Goal: Task Accomplishment & Management: Complete application form

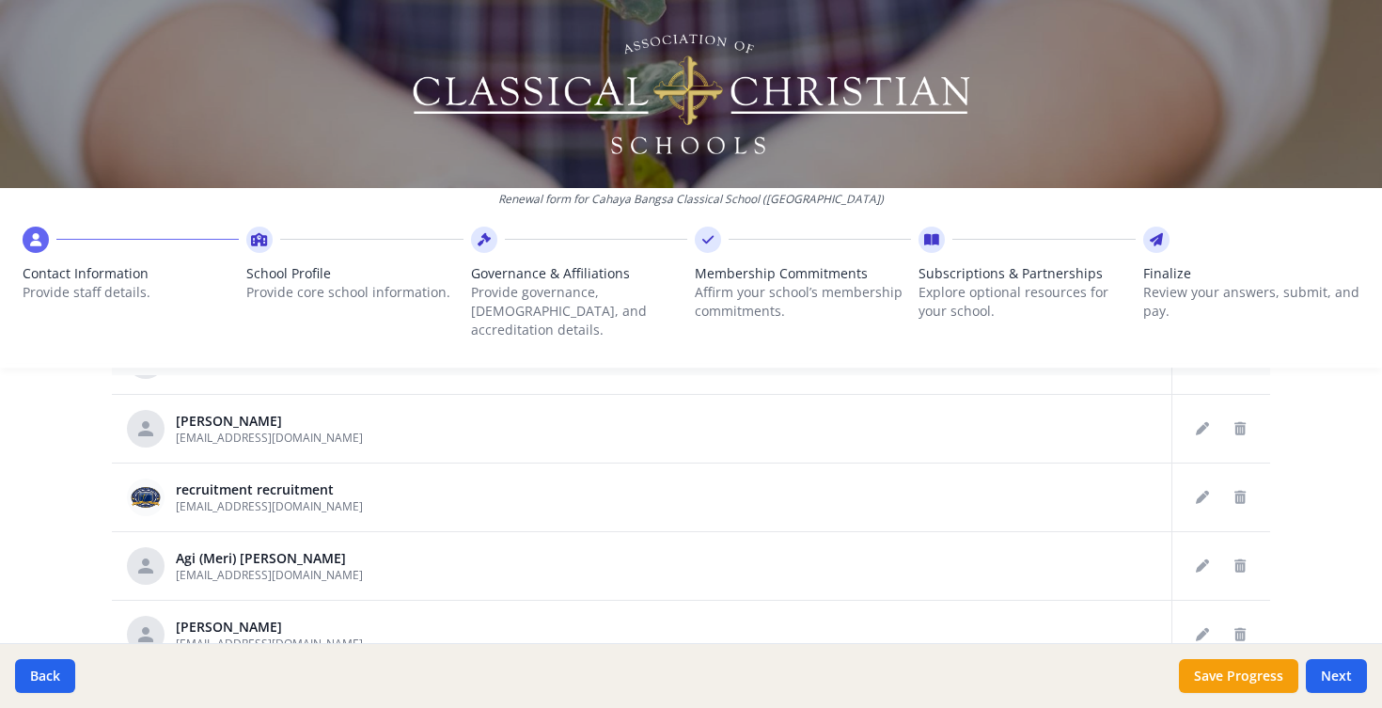
scroll to position [1224, 0]
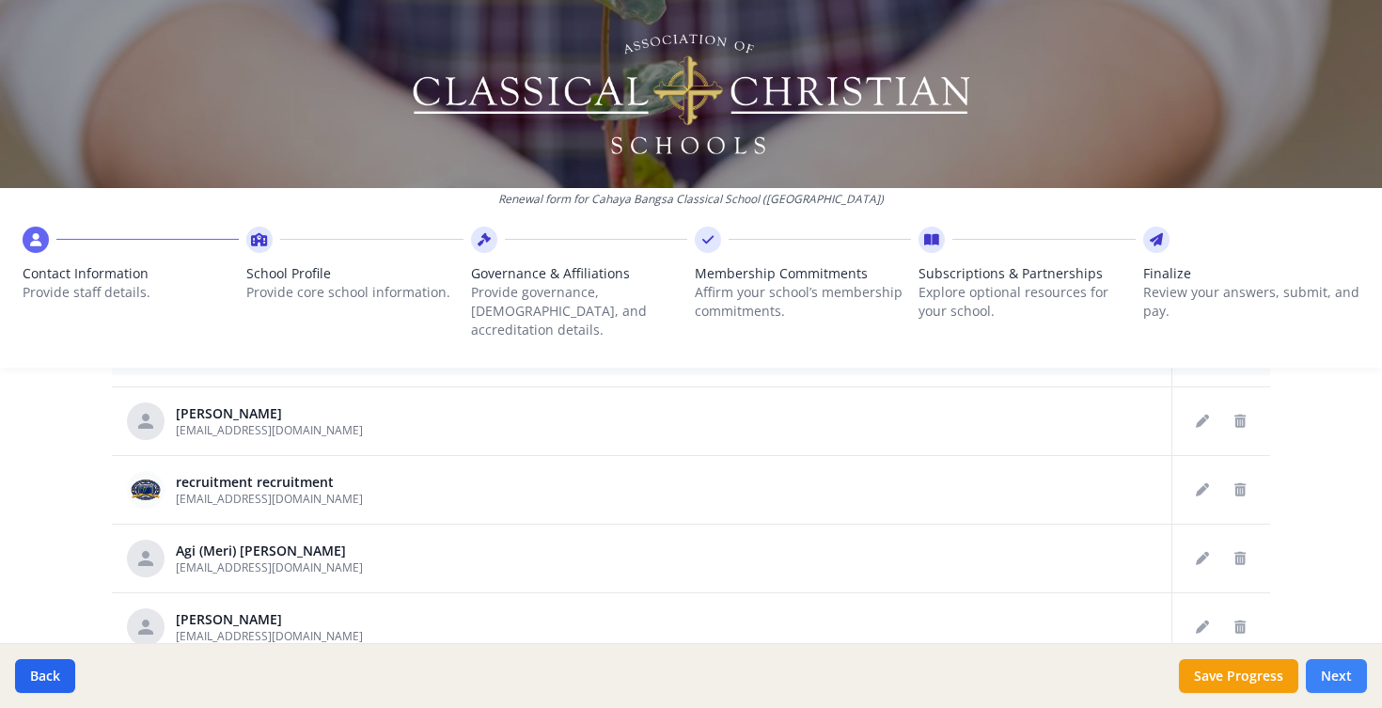
click at [1331, 672] on button "Next" at bounding box center [1336, 676] width 61 height 34
type input "(022) 868-1391 x 9"
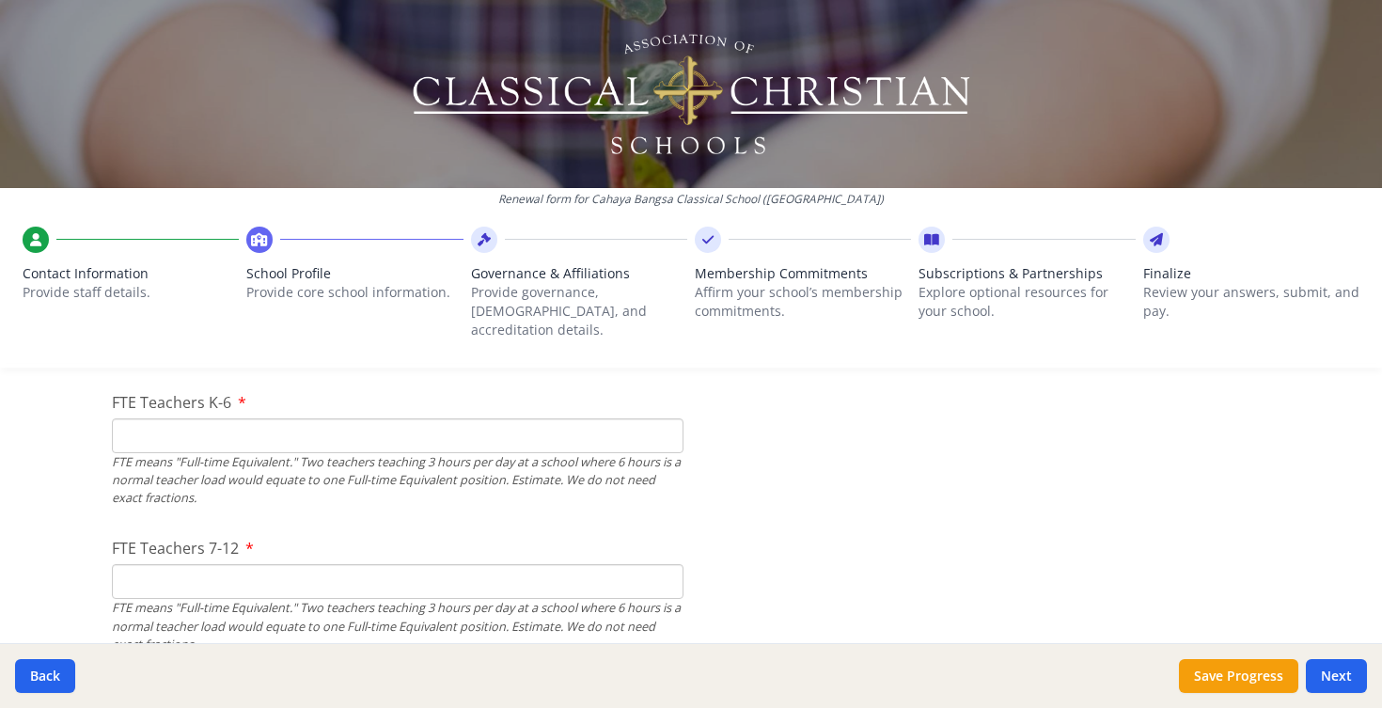
scroll to position [1188, 0]
click at [139, 416] on input "FTE Teachers K-6" at bounding box center [398, 433] width 572 height 35
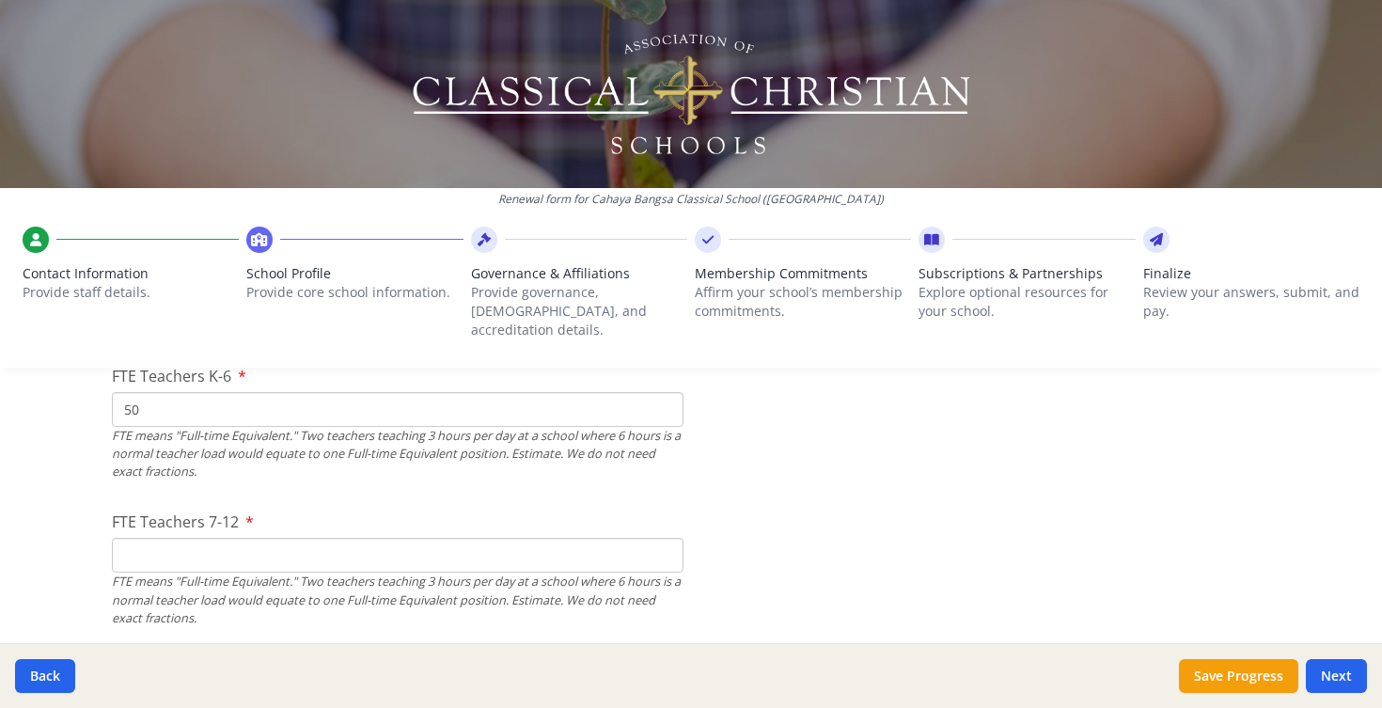
scroll to position [1205, 0]
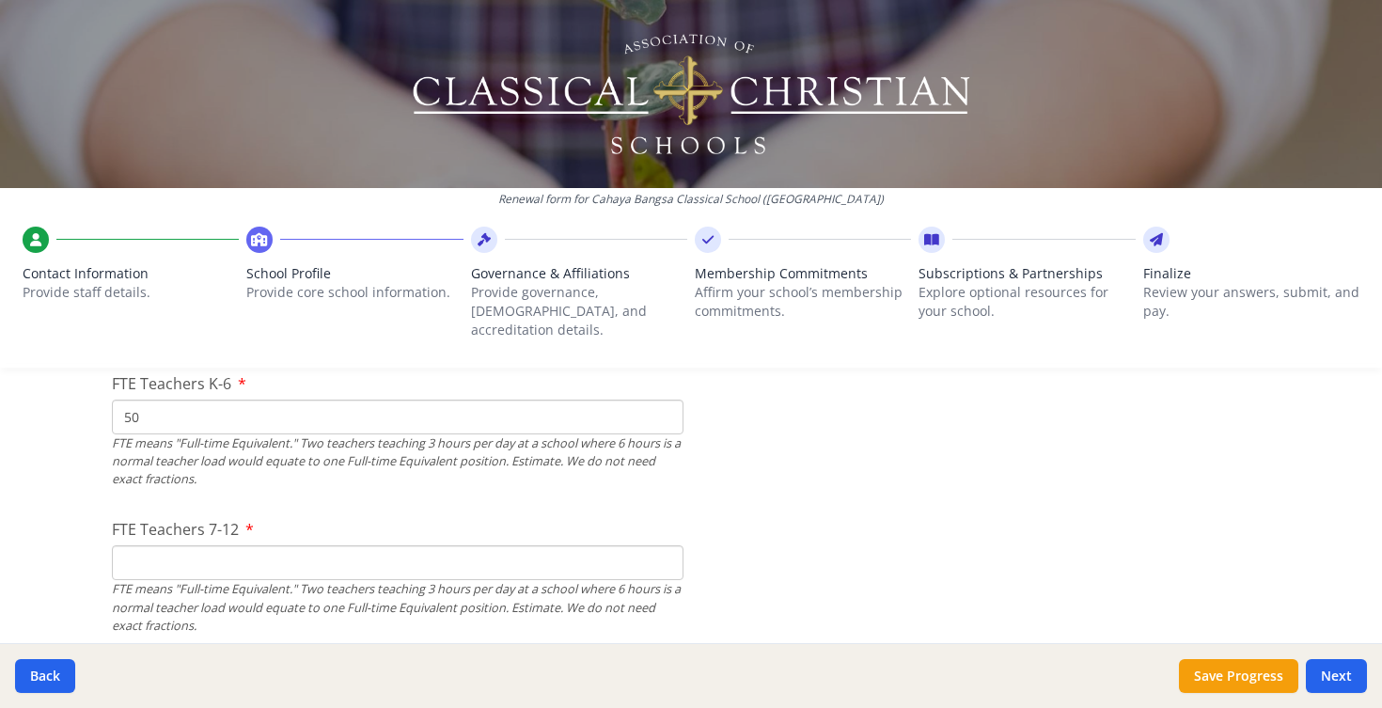
type input "50"
click at [160, 553] on input "FTE Teachers 7-12" at bounding box center [398, 562] width 572 height 35
type input "40"
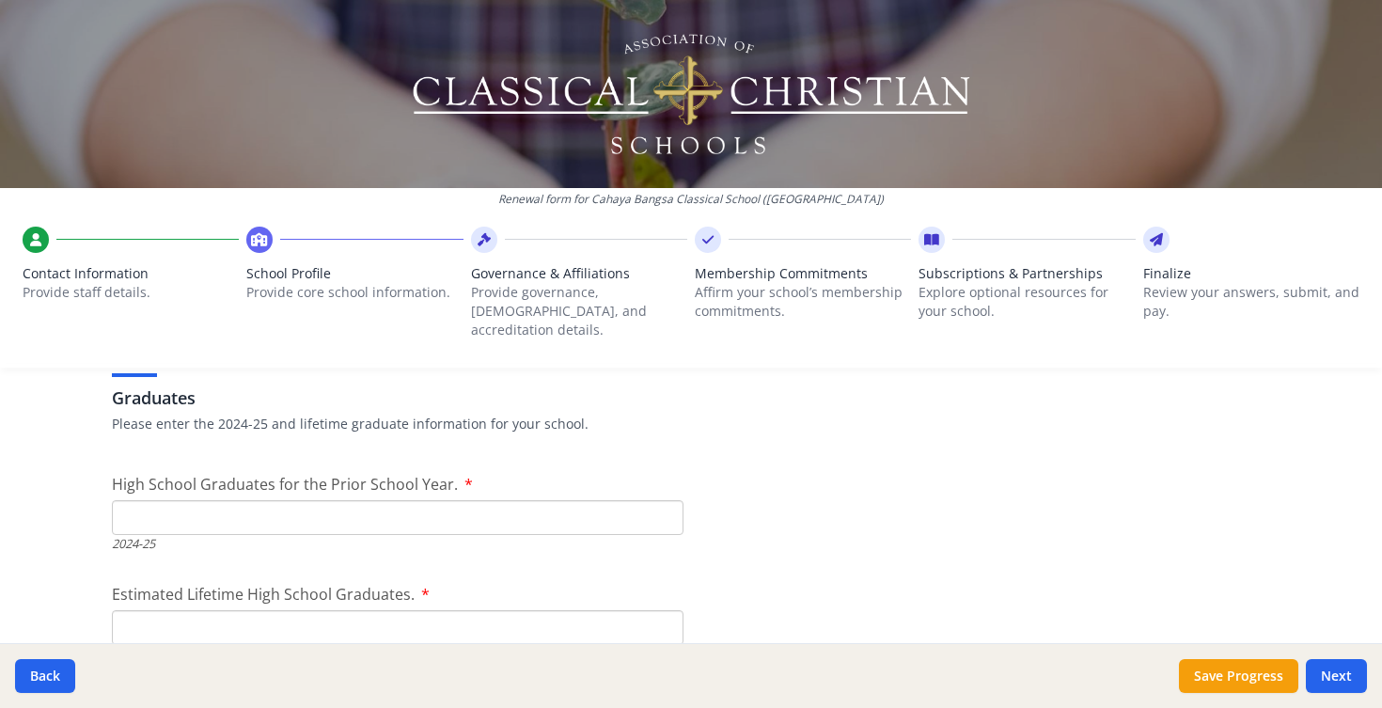
scroll to position [2659, 0]
click at [163, 498] on input "High School Graduates for the Prior School Year." at bounding box center [398, 515] width 572 height 35
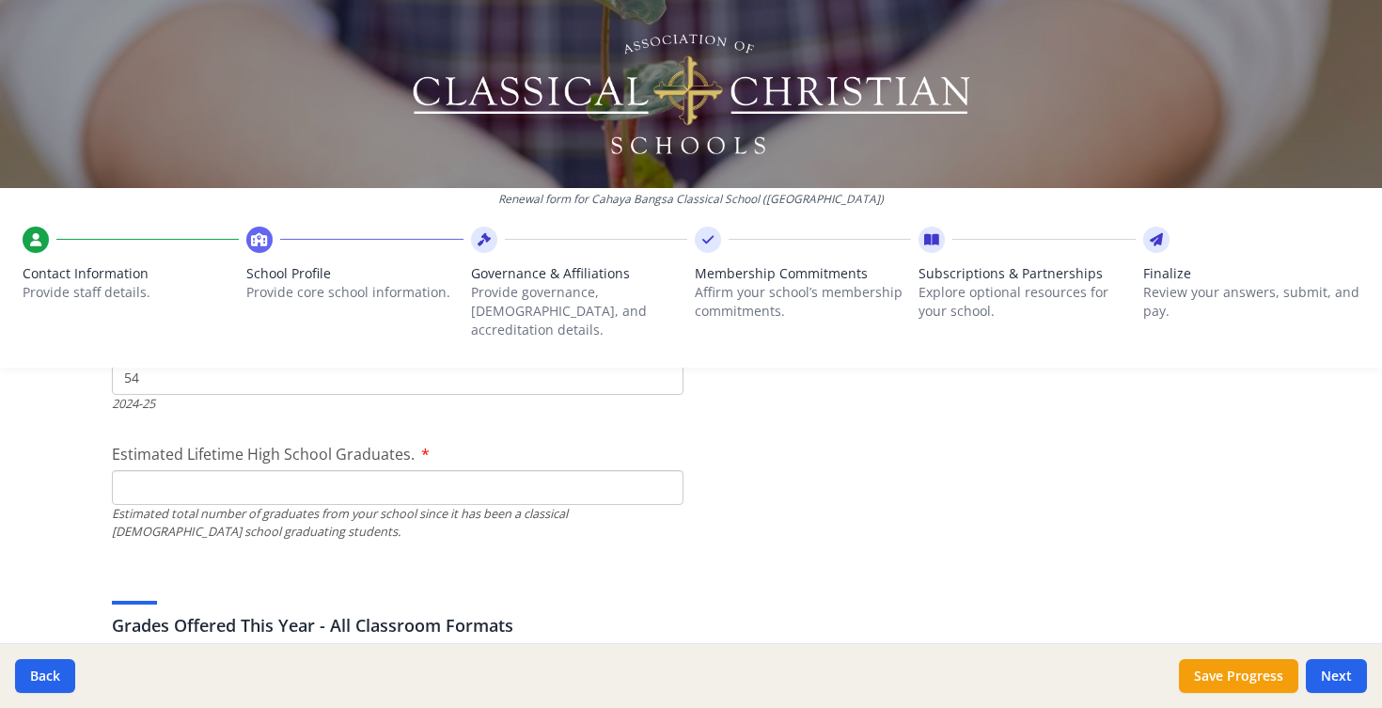
scroll to position [2801, 0]
type input "54"
click at [210, 466] on input "Estimated Lifetime High School Graduates." at bounding box center [398, 483] width 572 height 35
type input "466"
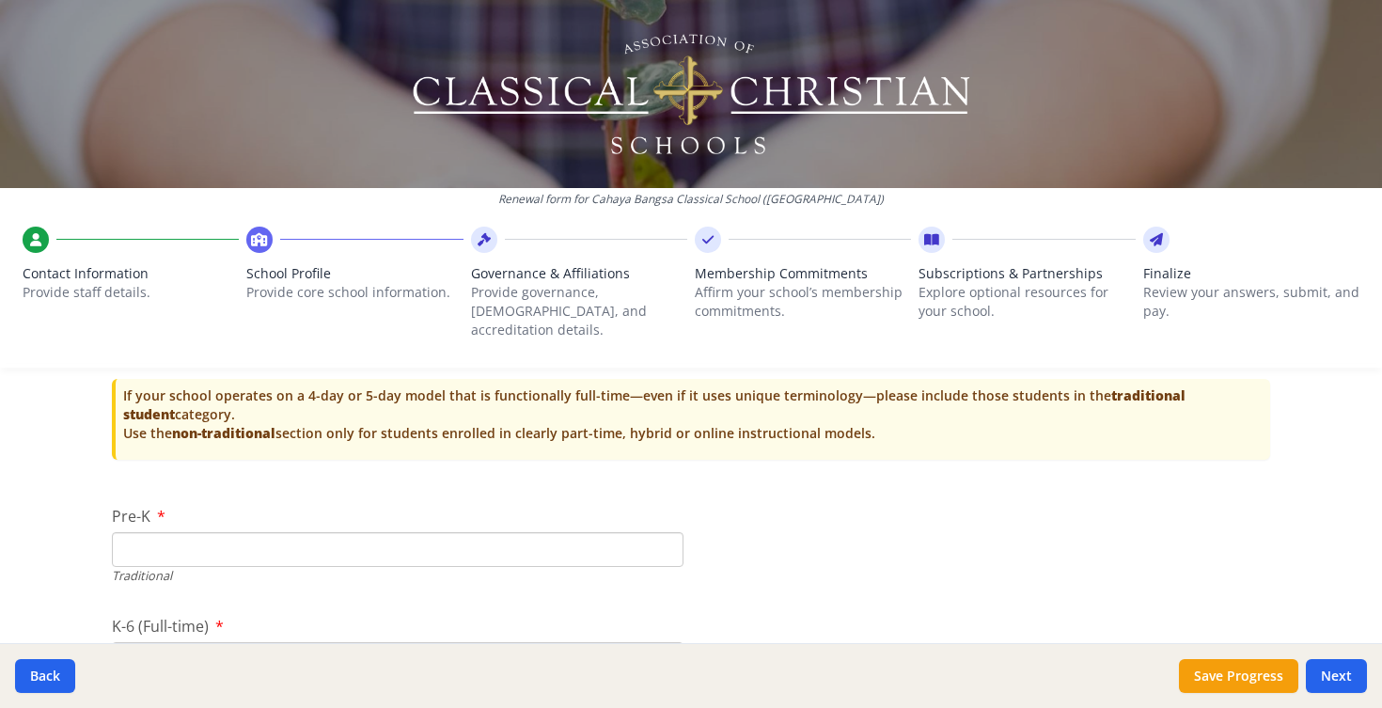
scroll to position [3821, 0]
click at [147, 534] on input "Pre-K" at bounding box center [398, 551] width 572 height 35
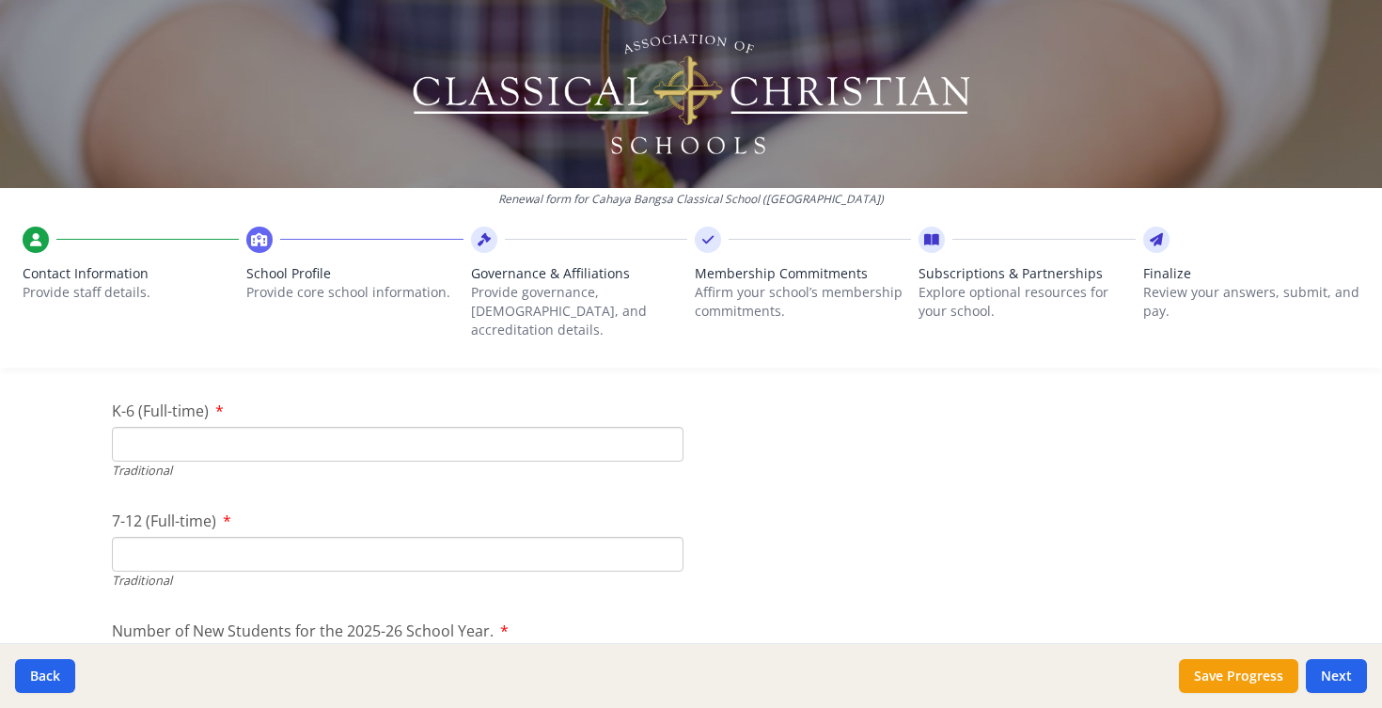
scroll to position [4040, 0]
type input "72"
click at [147, 425] on input "K-6 (Full-time)" at bounding box center [398, 442] width 572 height 35
type input "457"
click at [142, 541] on input "7-12 (Full-time)" at bounding box center [398, 552] width 572 height 35
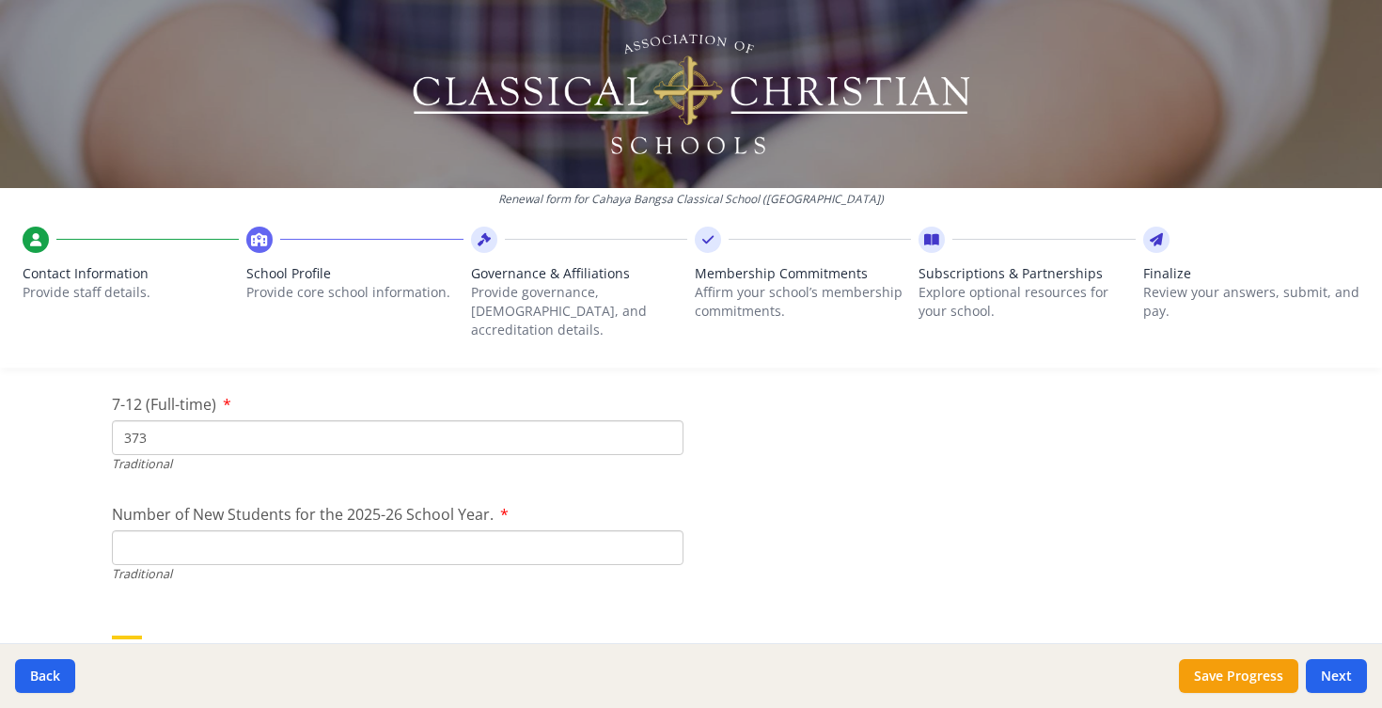
scroll to position [4188, 0]
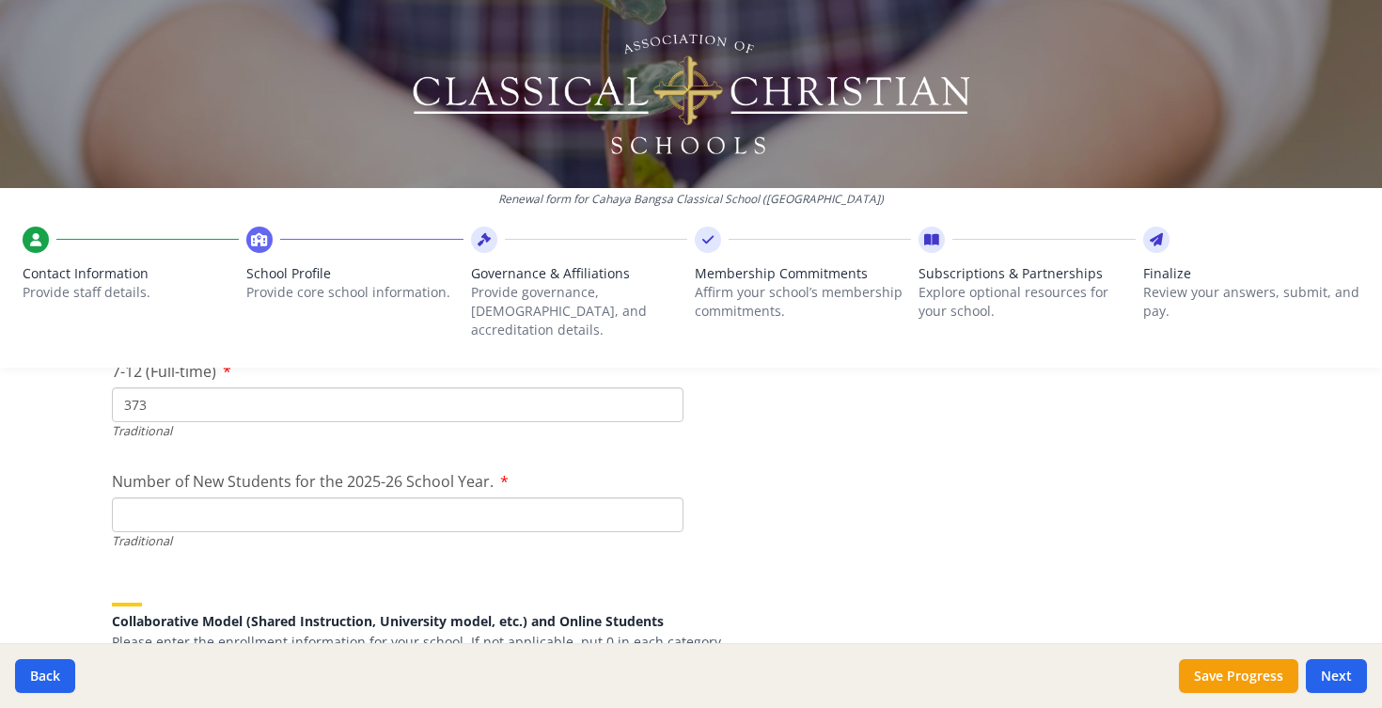
type input "373"
click at [226, 499] on input "Number of New Students for the 2025-26 School Year." at bounding box center [398, 514] width 572 height 35
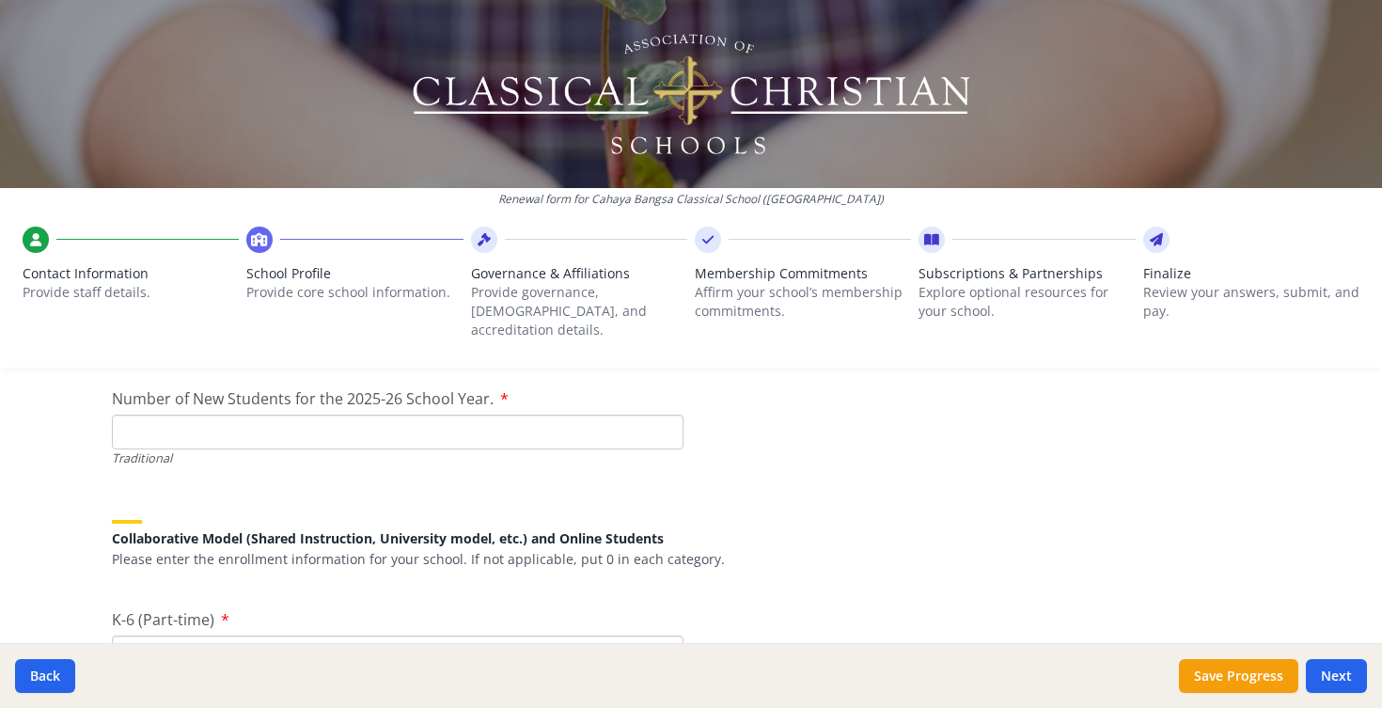
scroll to position [4222, 0]
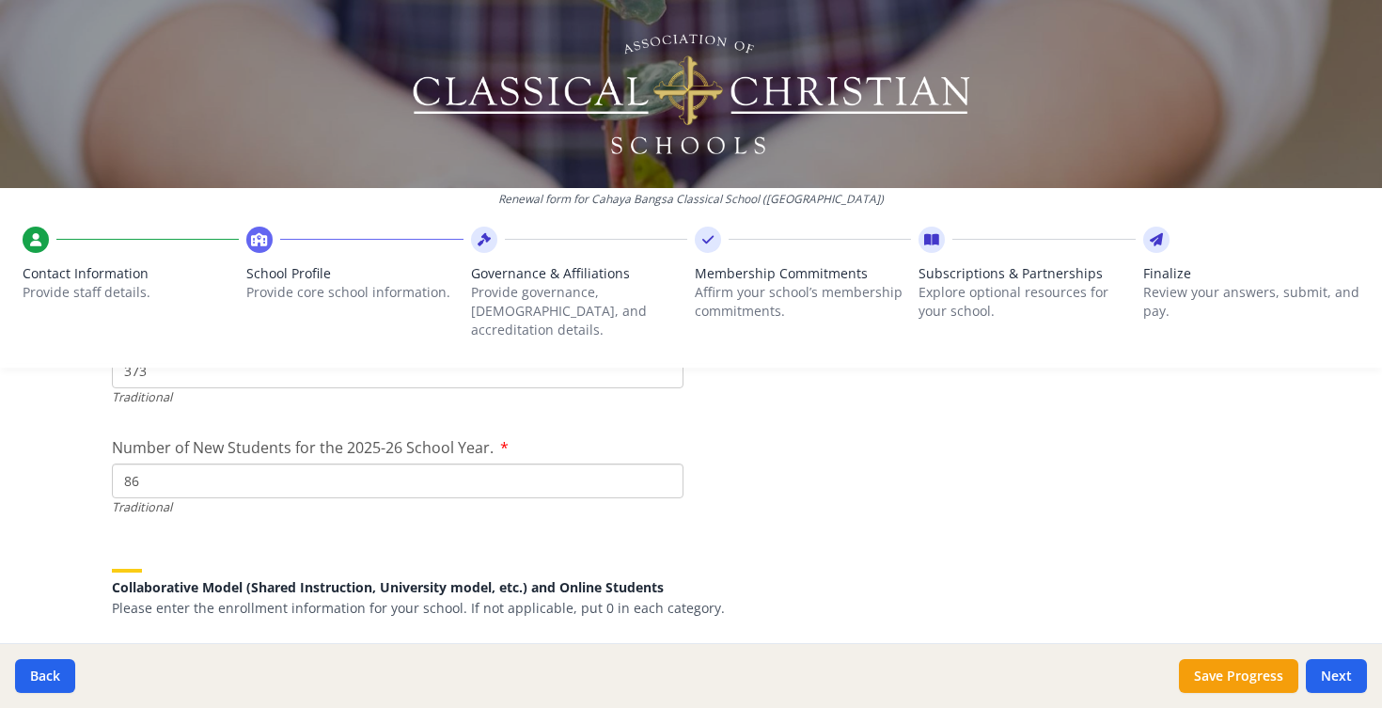
type input "86"
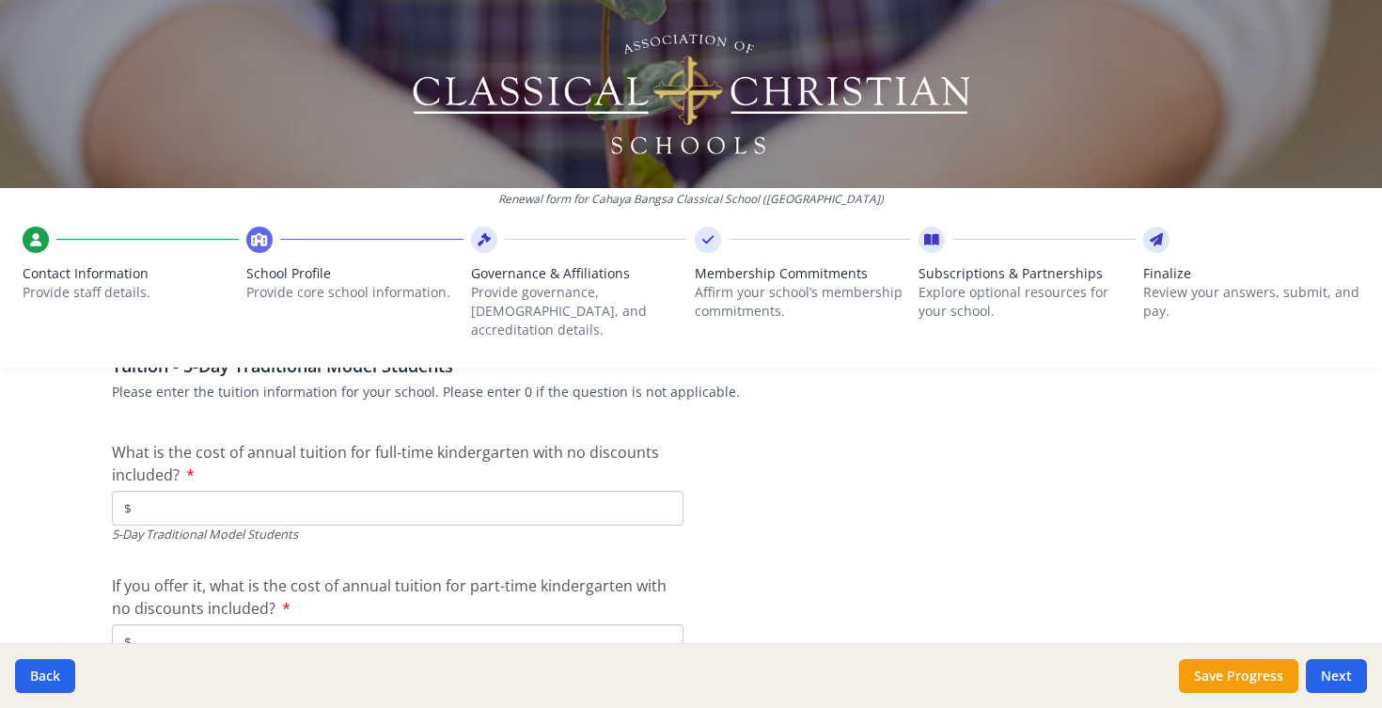
scroll to position [4900, 0]
click at [166, 489] on input "$" at bounding box center [398, 506] width 572 height 35
